Goal: Information Seeking & Learning: Learn about a topic

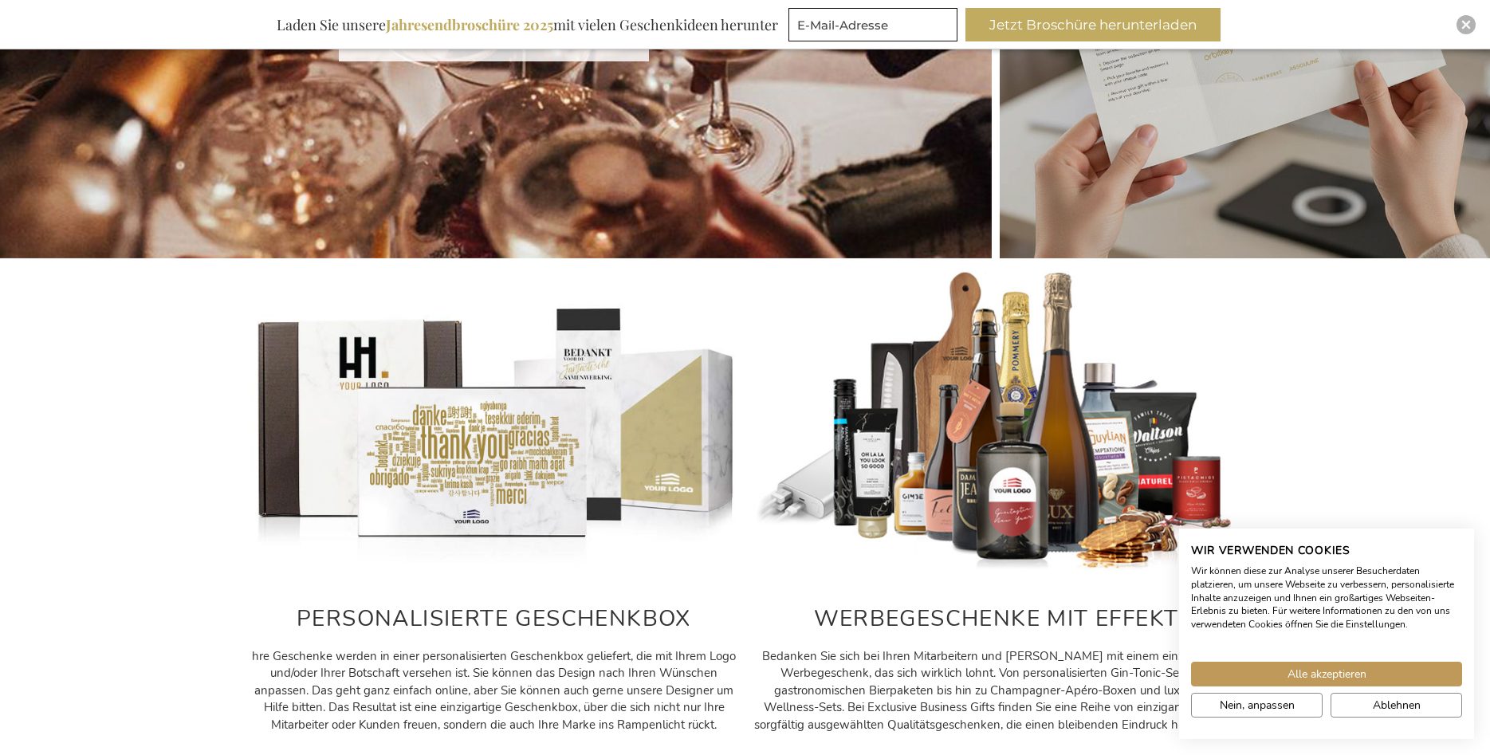
scroll to position [569, 0]
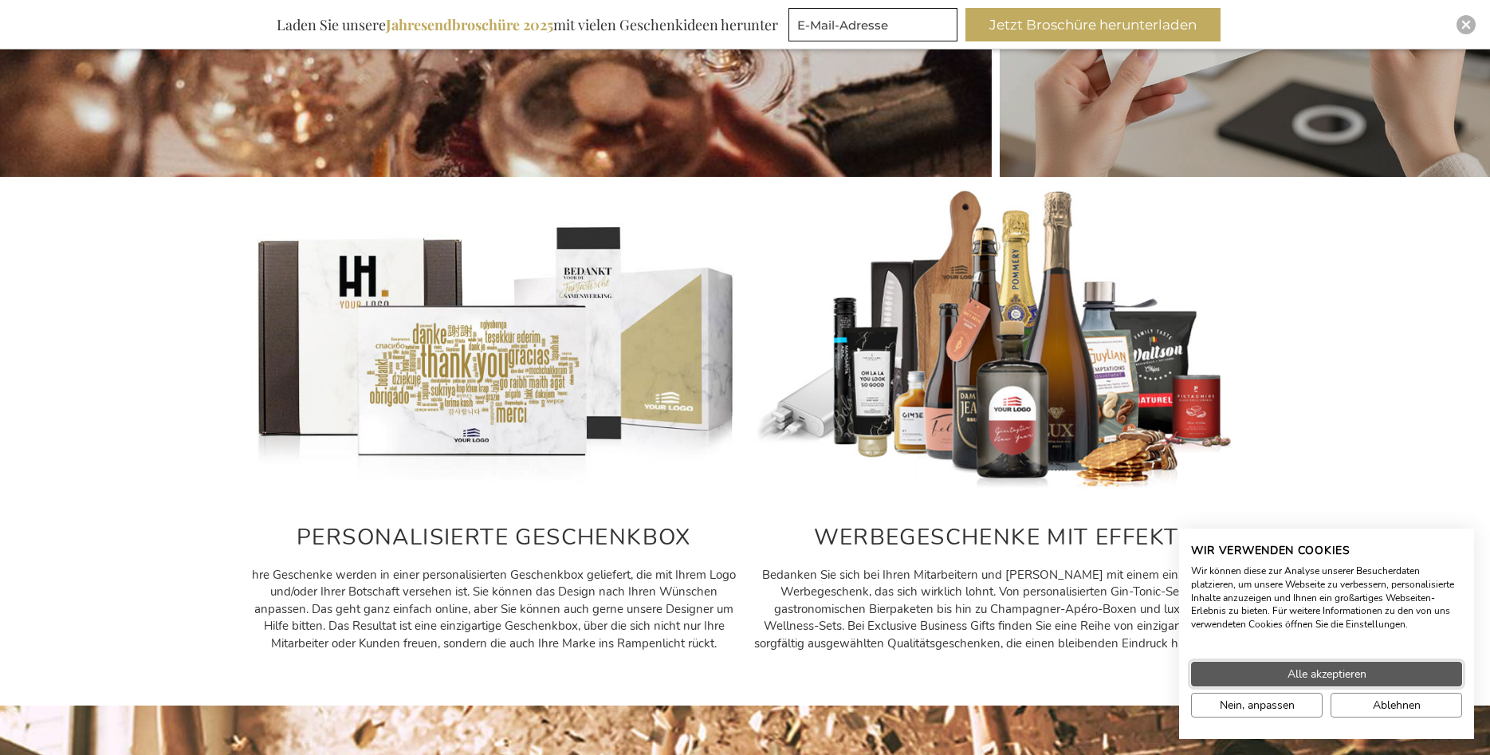
click at [1337, 678] on span "Alle akzeptieren" at bounding box center [1326, 673] width 79 height 17
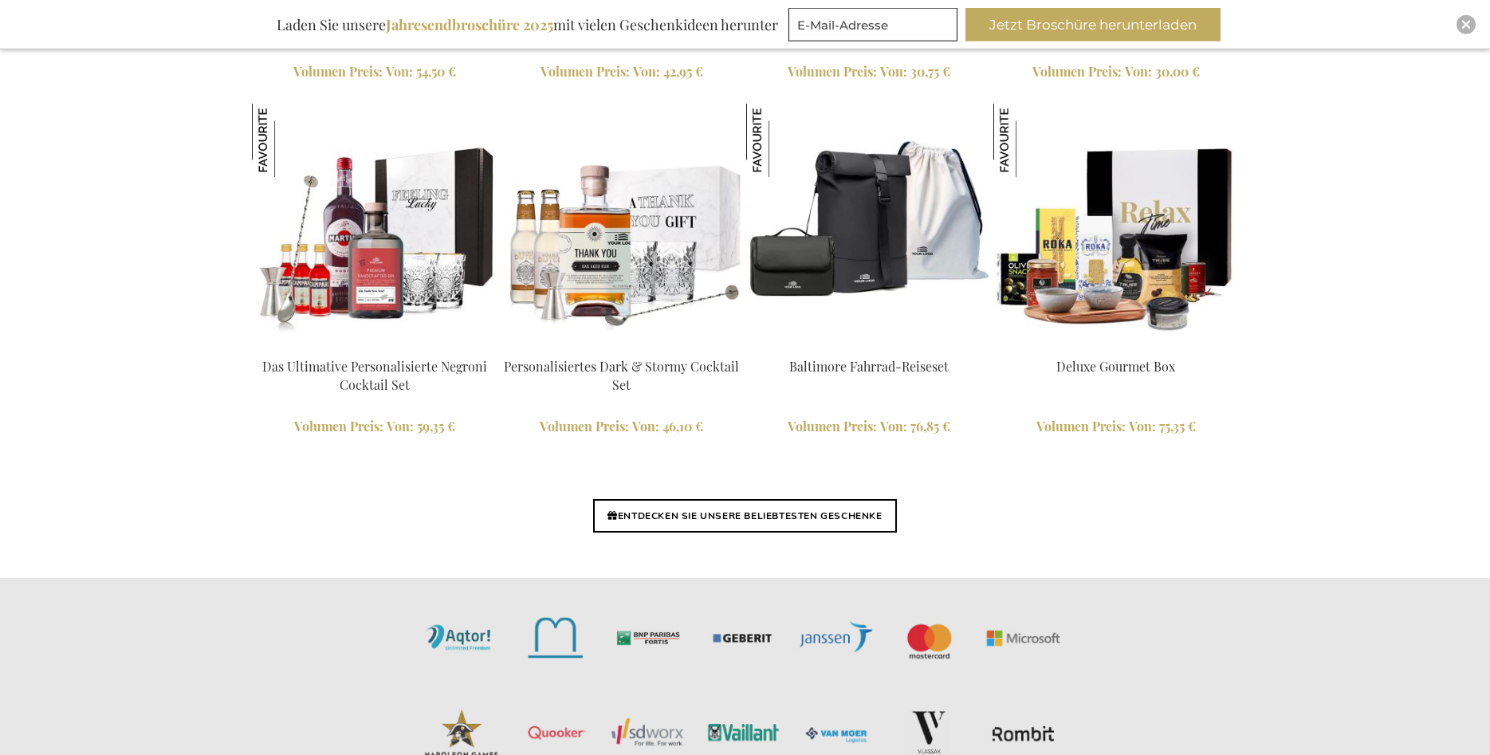
scroll to position [3658, 0]
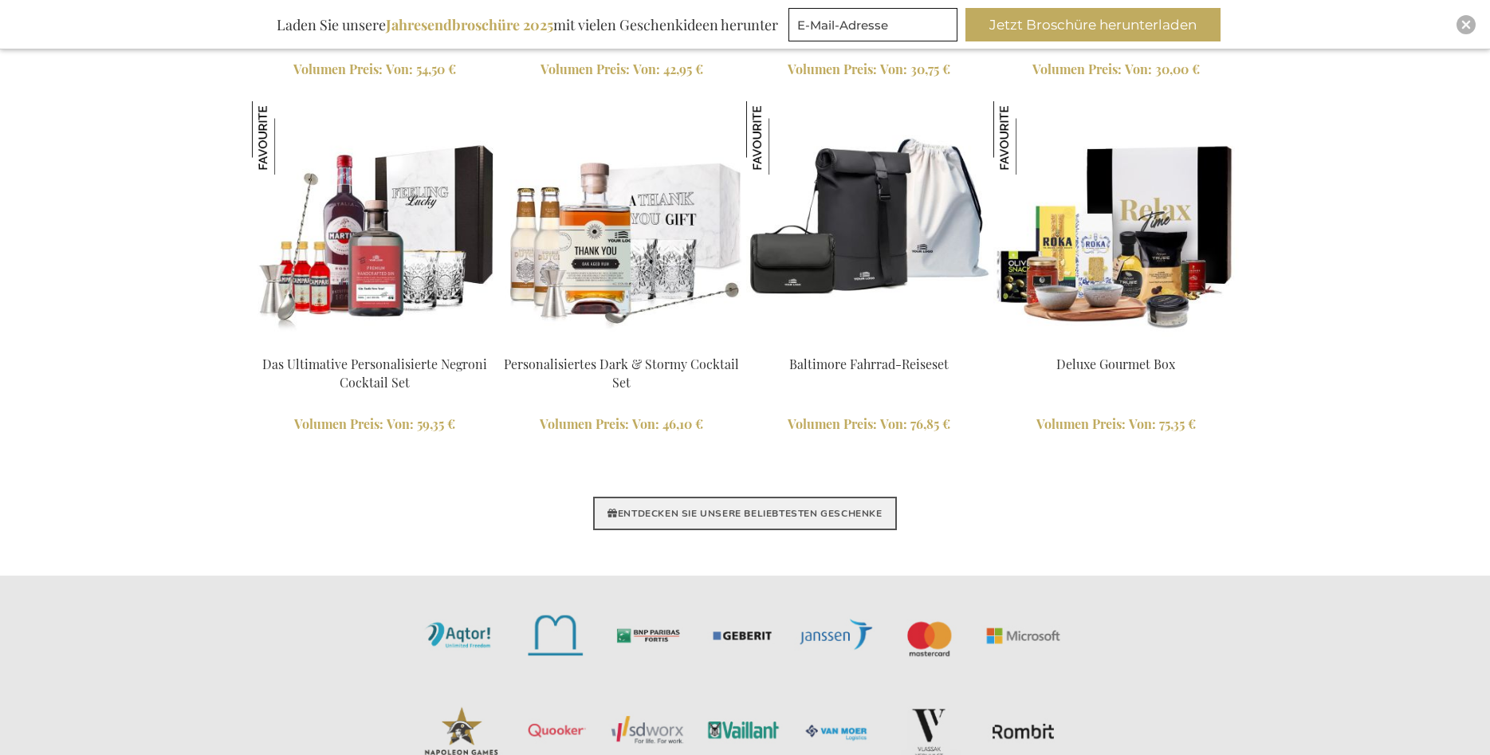
click at [840, 508] on link "ENTDECKEN SIE UNSERE BELIEBTESTEN GESCHENKE" at bounding box center [744, 513] width 303 height 33
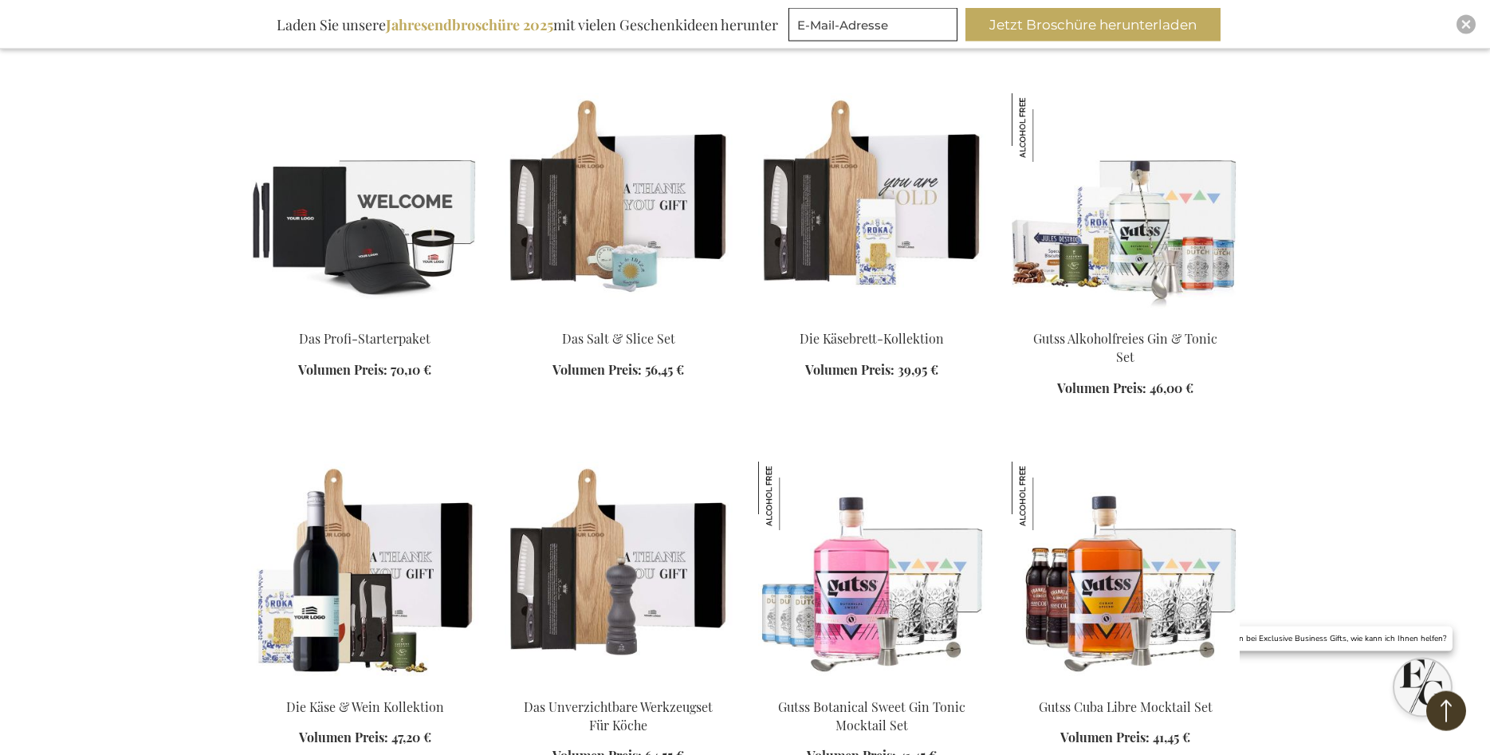
scroll to position [1382, 0]
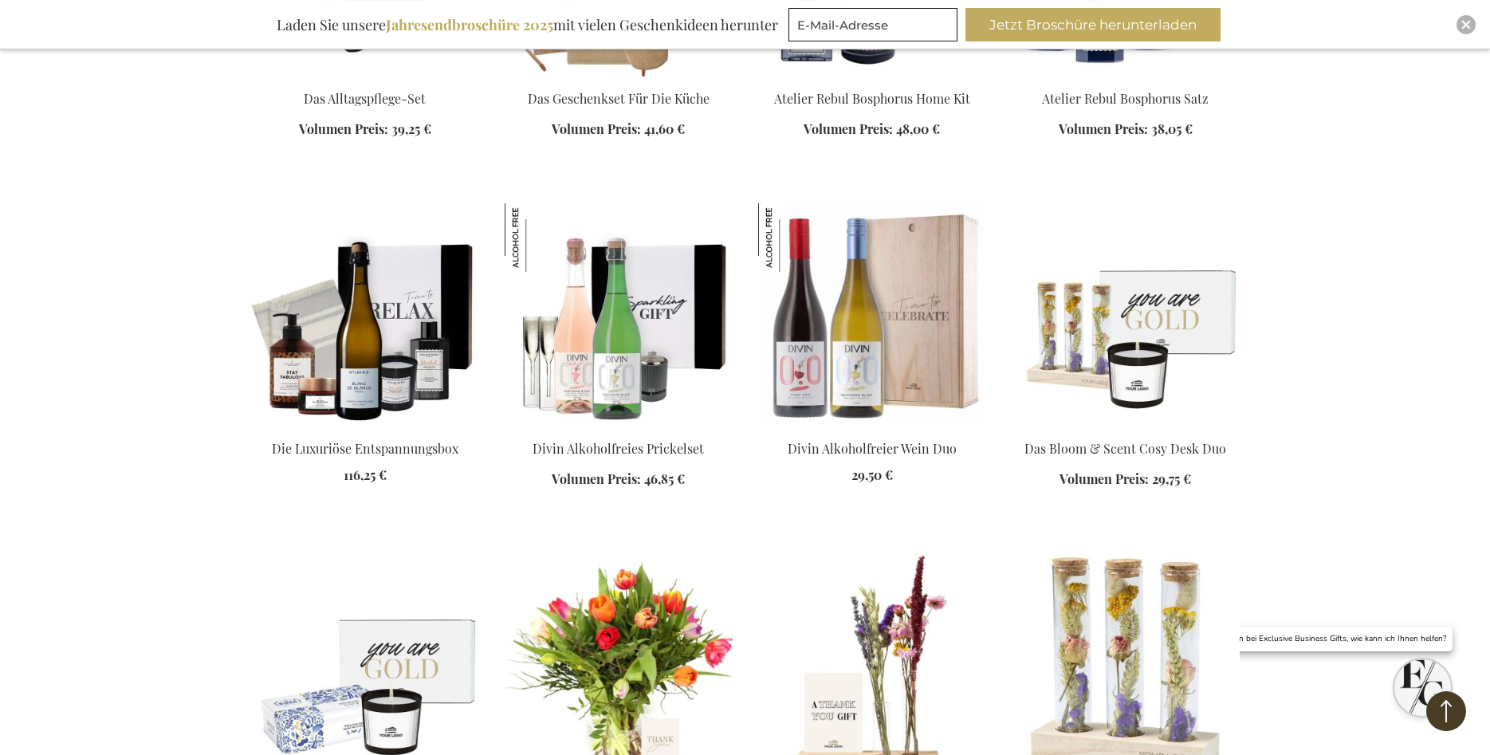
scroll to position [2357, 0]
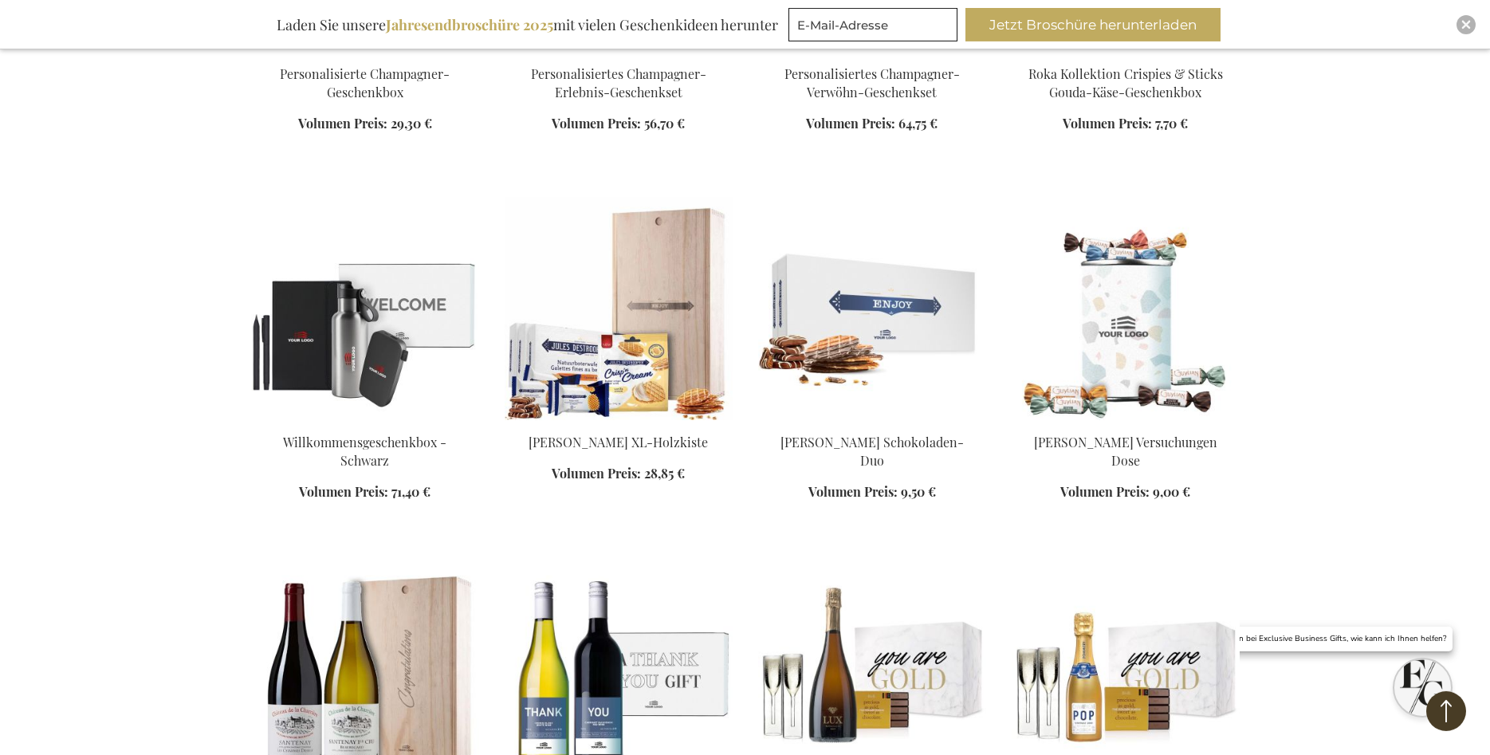
scroll to position [3496, 0]
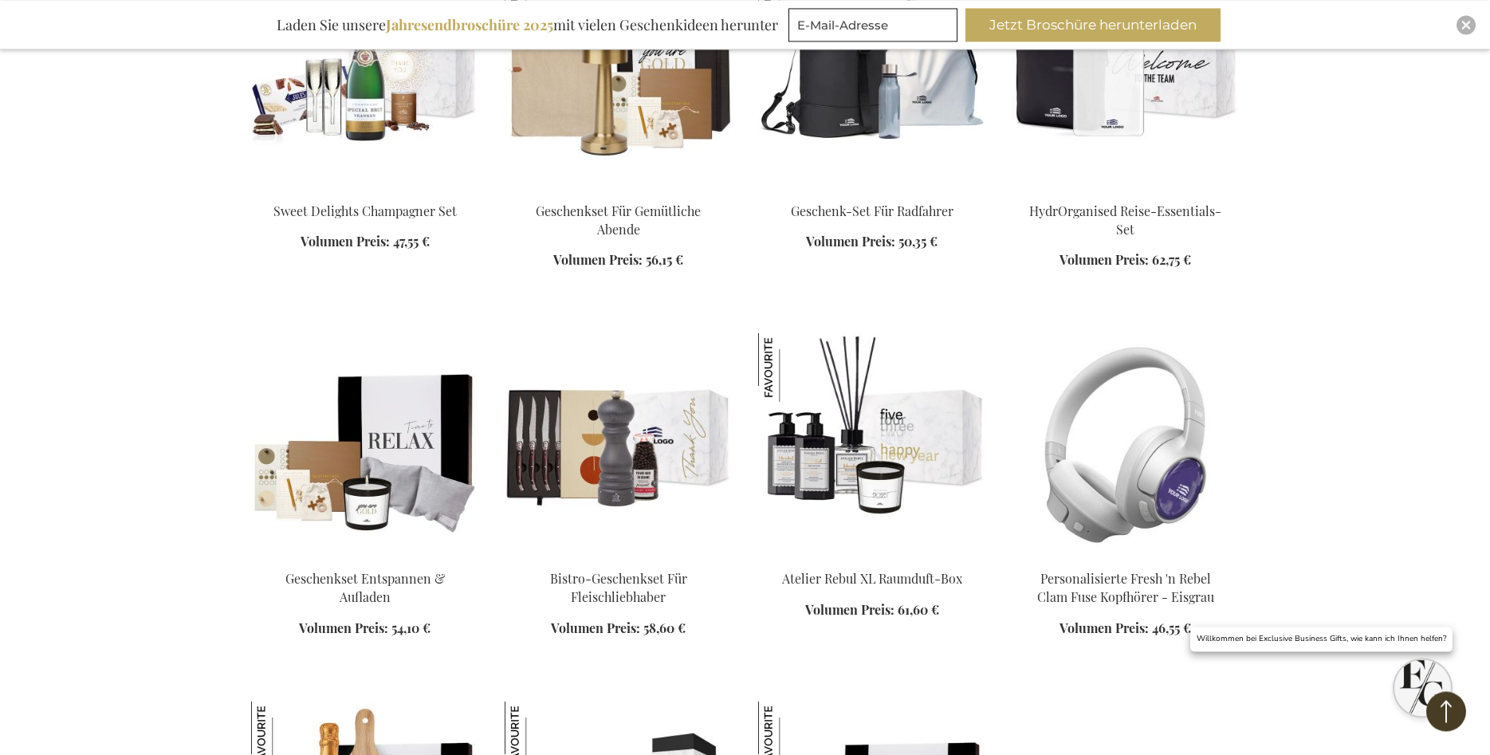
scroll to position [4796, 0]
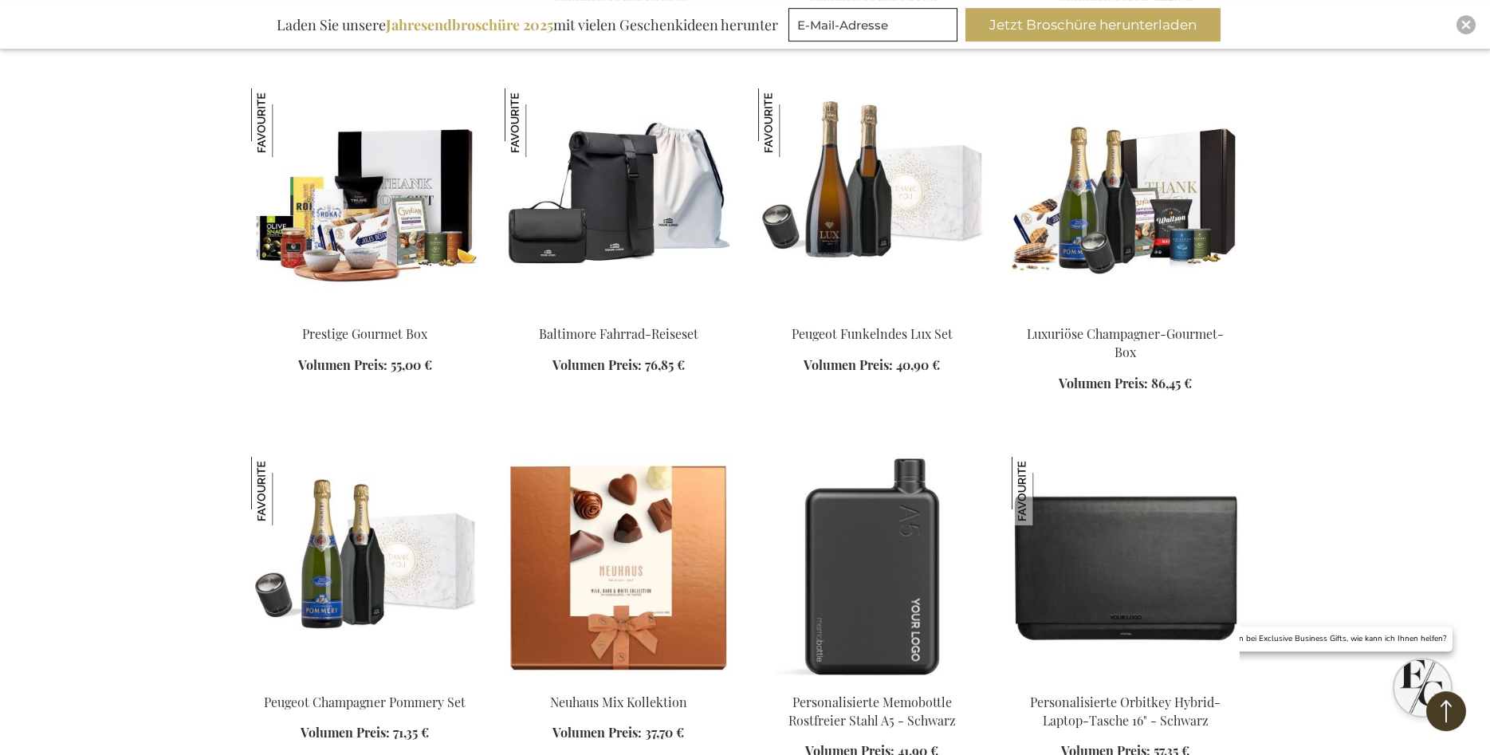
scroll to position [5772, 0]
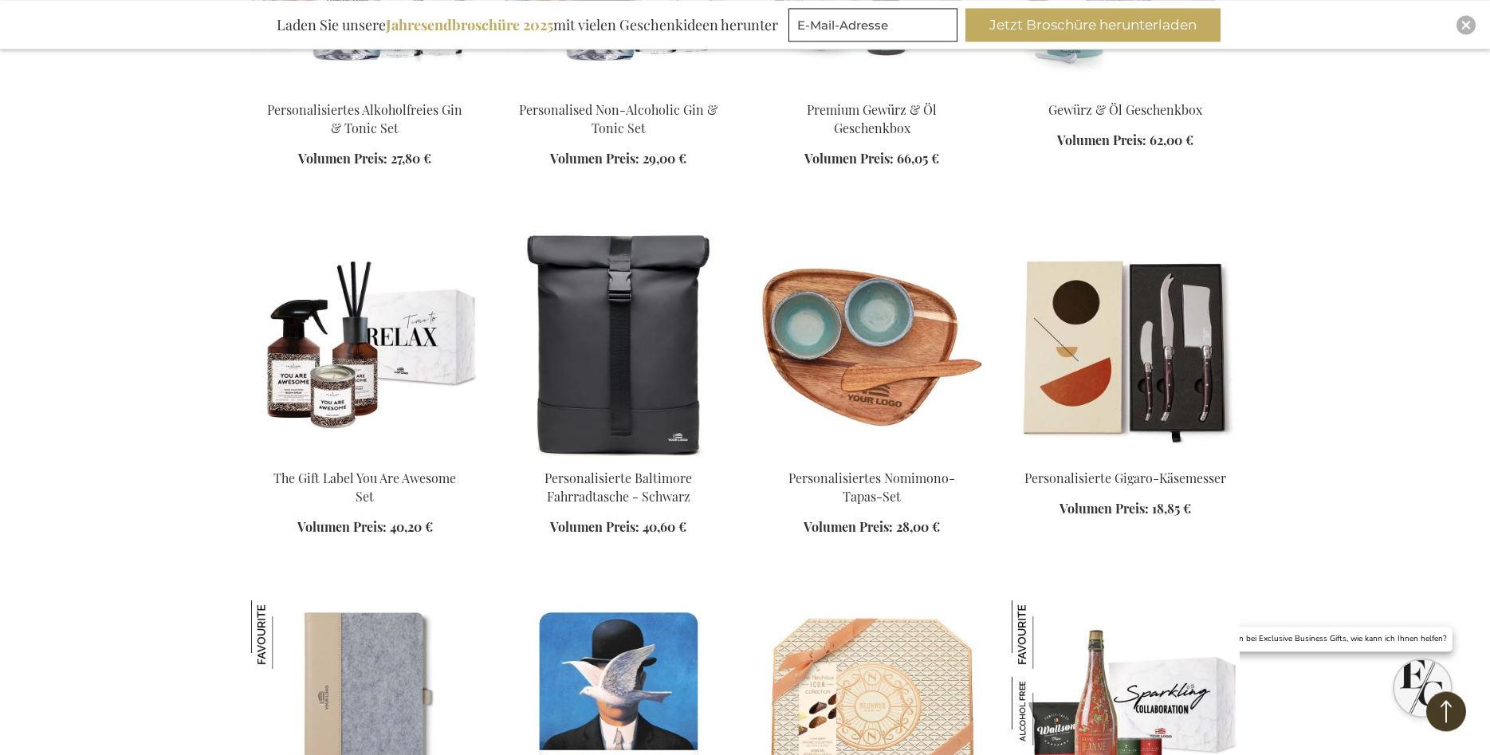
scroll to position [6829, 0]
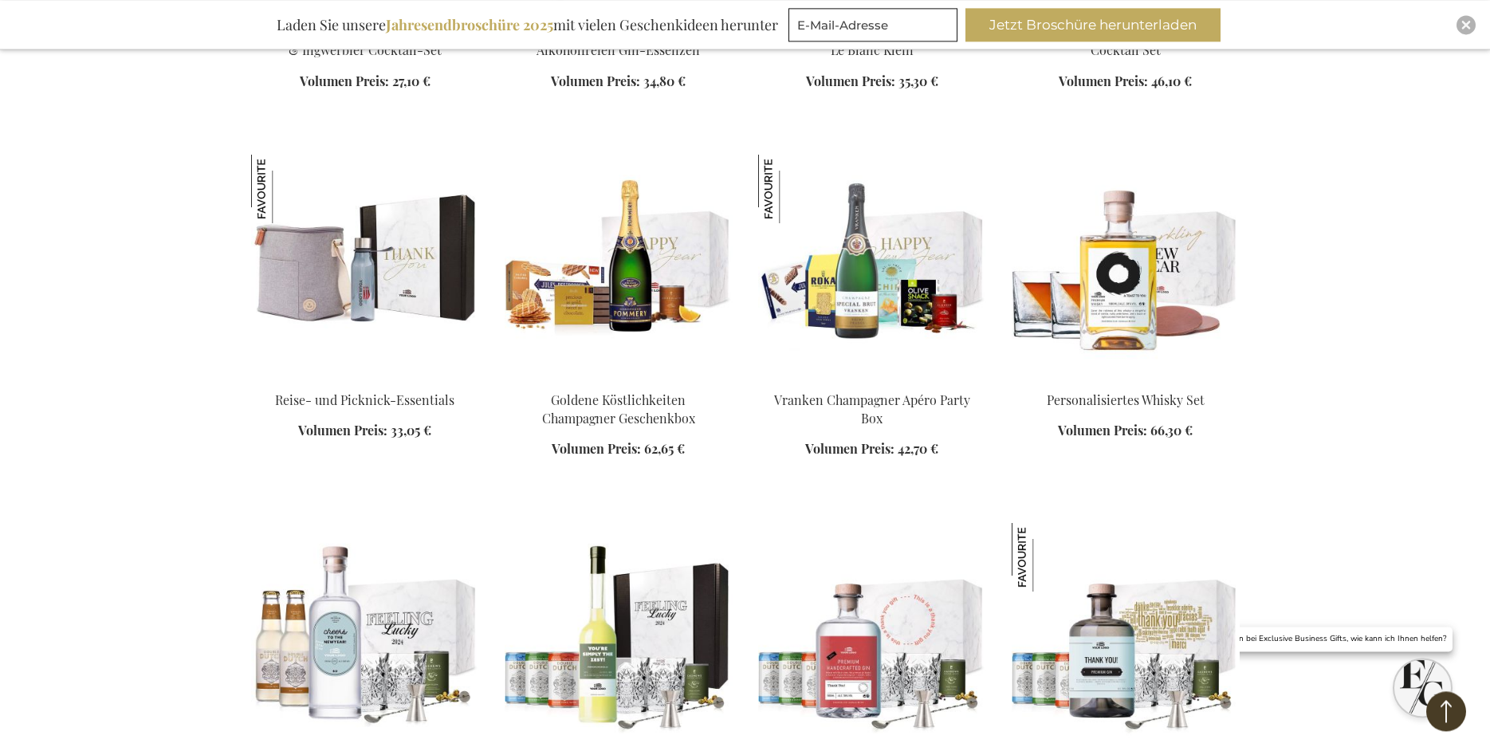
scroll to position [8292, 0]
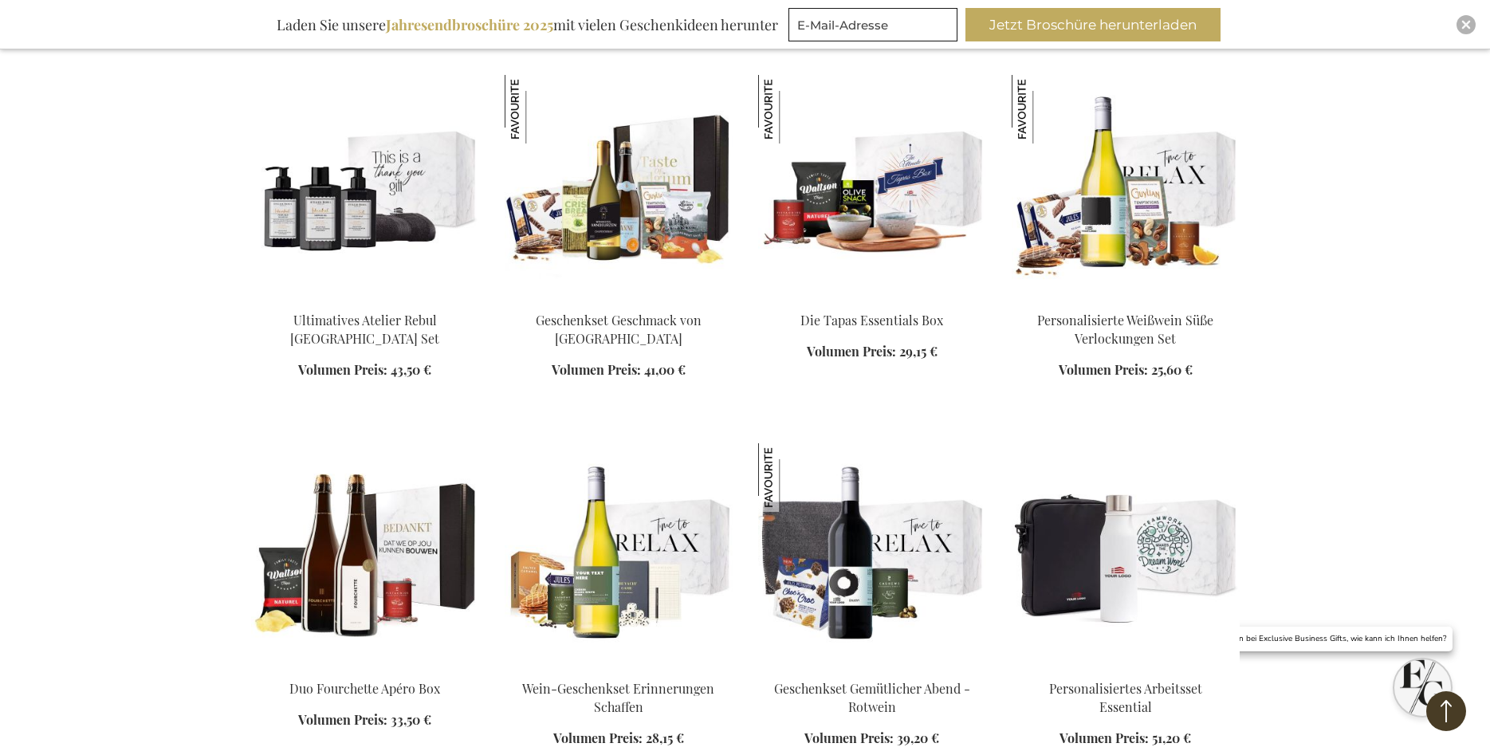
scroll to position [9511, 0]
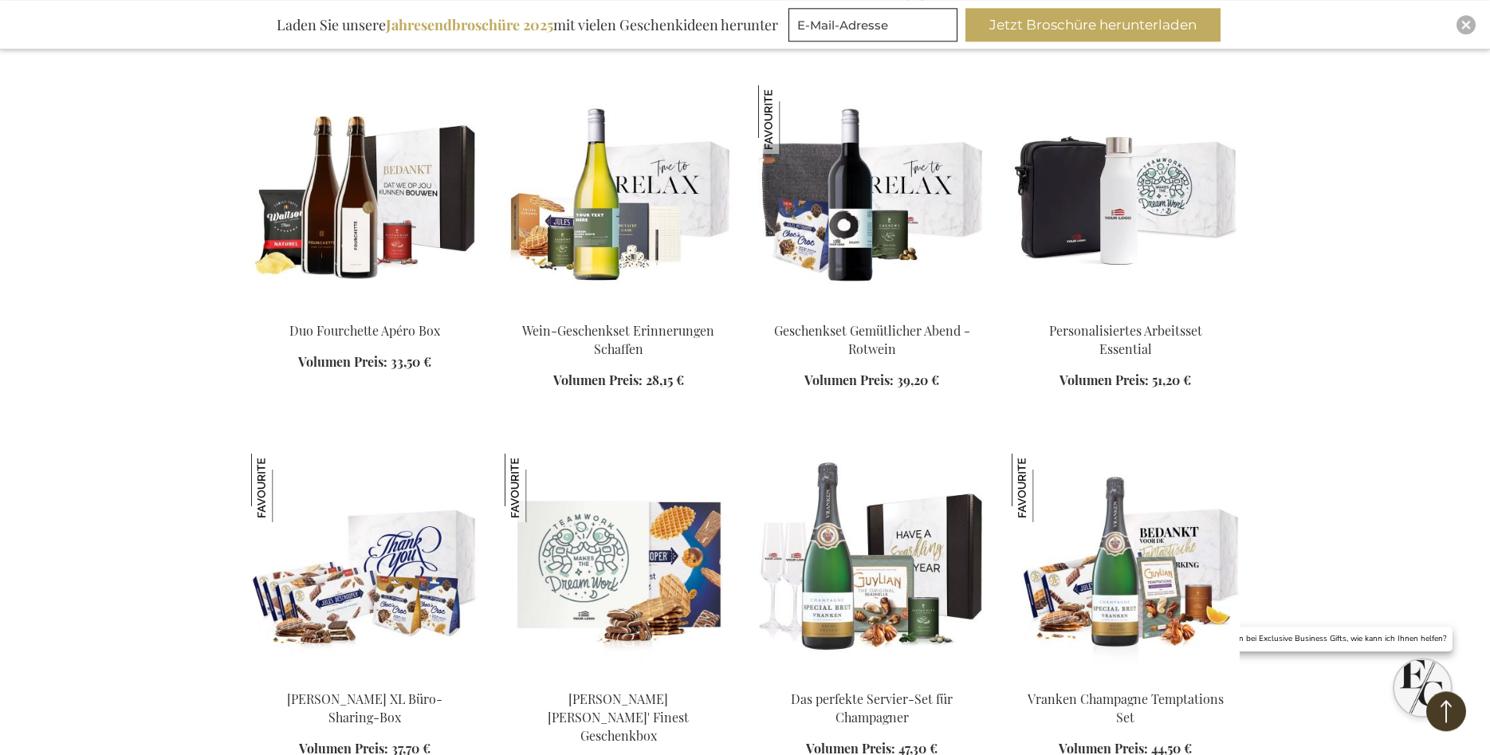
scroll to position [9836, 0]
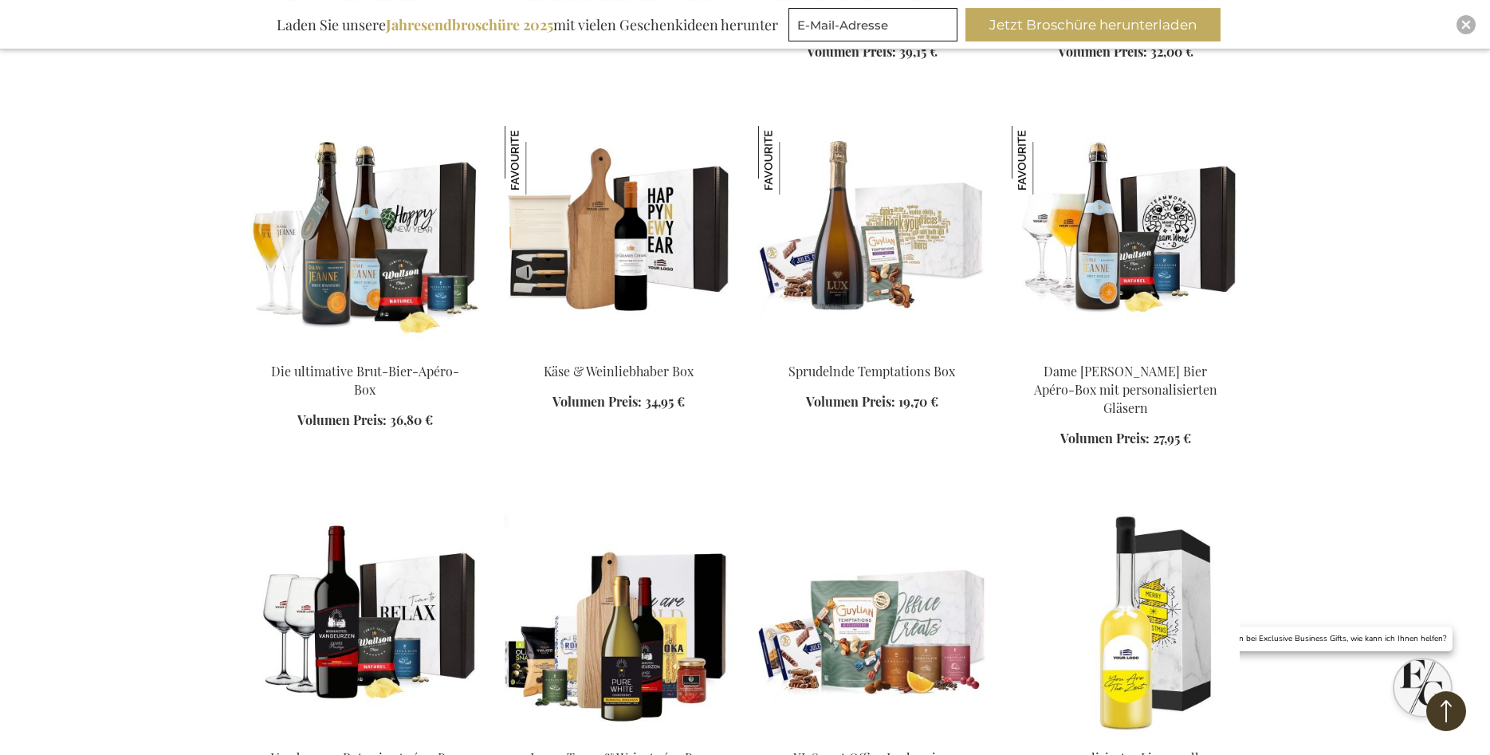
scroll to position [11056, 0]
